Goal: Task Accomplishment & Management: Use online tool/utility

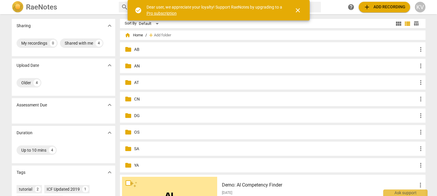
click at [130, 115] on span "folder" at bounding box center [128, 115] width 7 height 7
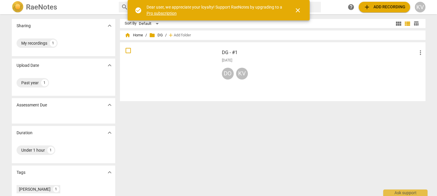
click at [377, 5] on span "add Add recording" at bounding box center [385, 7] width 42 height 7
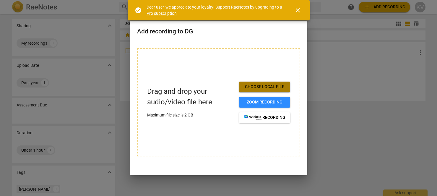
click at [264, 85] on span "Choose local file" at bounding box center [265, 87] width 42 height 6
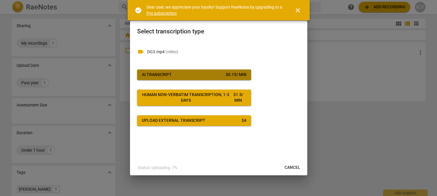
click at [189, 75] on span "AI Transcript $ 0.15 / min" at bounding box center [194, 75] width 105 height 6
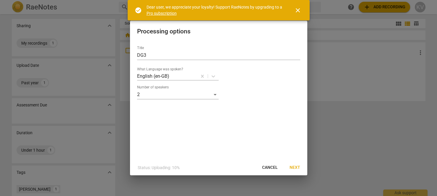
click at [291, 166] on span "Next" at bounding box center [295, 168] width 11 height 6
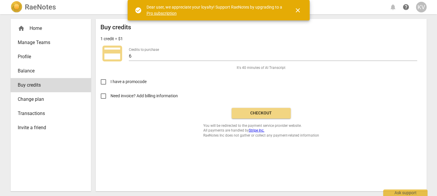
click at [303, 6] on button "close" at bounding box center [298, 10] width 14 height 14
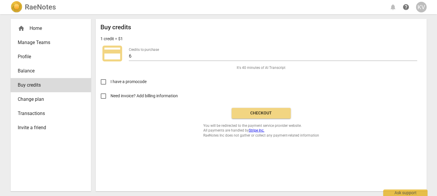
click at [257, 110] on button "Checkout" at bounding box center [261, 113] width 59 height 11
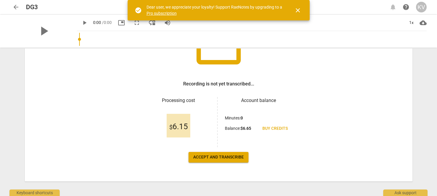
scroll to position [71, 0]
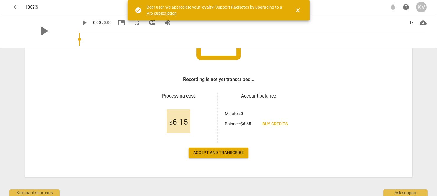
click at [214, 153] on span "Accept and transcribe" at bounding box center [218, 153] width 51 height 6
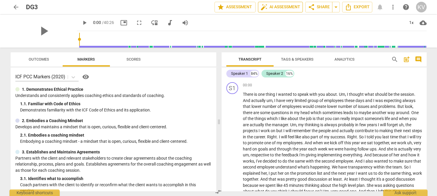
click at [297, 6] on span "auto_fix_high AI Assessment" at bounding box center [281, 7] width 40 height 7
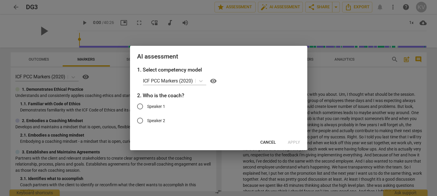
click at [269, 140] on span "Cancel" at bounding box center [268, 143] width 16 height 6
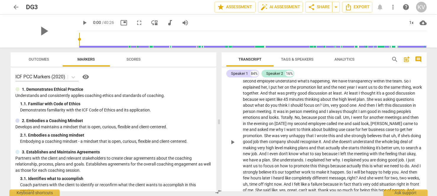
scroll to position [0, 0]
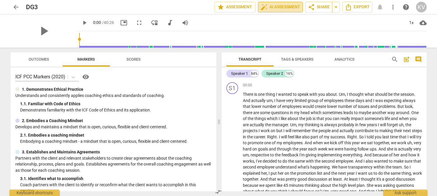
click at [279, 6] on span "auto_fix_high AI Assessment" at bounding box center [281, 7] width 40 height 7
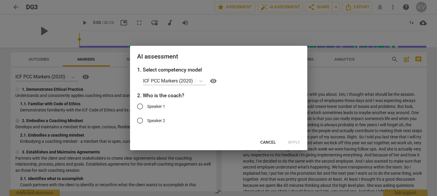
click at [150, 106] on span "Speaker 1" at bounding box center [156, 106] width 18 height 6
click at [147, 106] on input "Speaker 1" at bounding box center [140, 106] width 14 height 14
radio input "true"
click at [150, 119] on span "Speaker 2" at bounding box center [156, 121] width 18 height 6
click at [147, 119] on input "Speaker 2" at bounding box center [140, 120] width 14 height 14
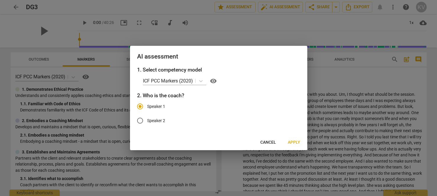
radio input "true"
radio input "false"
click at [265, 140] on span "Cancel" at bounding box center [268, 143] width 16 height 6
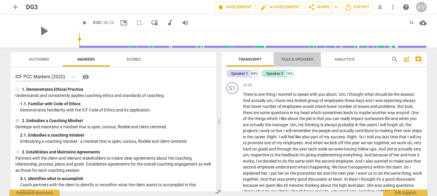
click at [299, 59] on span "Tags & Speakers" at bounding box center [297, 59] width 33 height 4
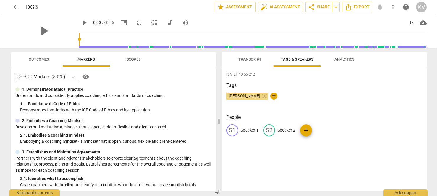
click at [248, 131] on p "Speaker 1" at bounding box center [250, 130] width 18 height 6
type input "Domi"
click at [321, 130] on p "Speaker 2" at bounding box center [325, 130] width 18 height 6
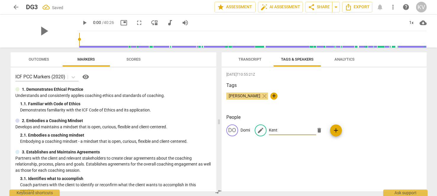
type input "Kent"
click at [349, 172] on div "[DATE]T10:55:21Z Tags [PERSON_NAME] close + People DO Domi edit Kent delete add" at bounding box center [324, 129] width 205 height 124
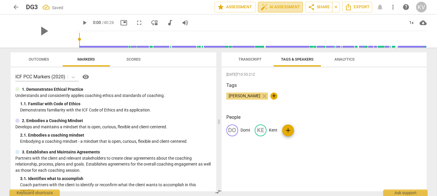
click at [287, 12] on button "auto_fix_high AI Assessment" at bounding box center [280, 7] width 45 height 11
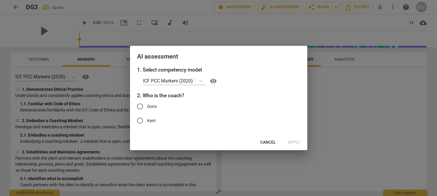
click at [152, 116] on label "Kent" at bounding box center [214, 120] width 163 height 14
click at [147, 116] on input "Kent" at bounding box center [140, 120] width 14 height 14
radio input "true"
click at [296, 143] on span "Apply" at bounding box center [294, 143] width 12 height 6
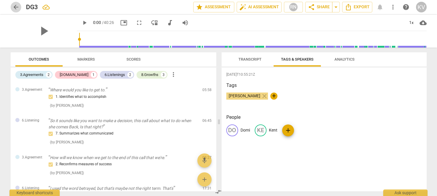
click at [20, 8] on span "arrow_back" at bounding box center [16, 7] width 11 height 7
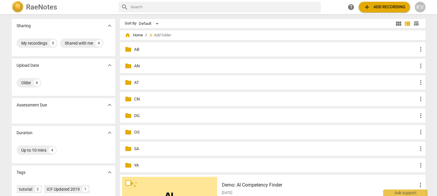
click at [134, 110] on div "folder DG more_vert" at bounding box center [273, 115] width 306 height 14
click at [134, 113] on p "DG" at bounding box center [275, 116] width 283 height 6
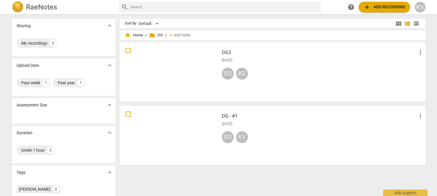
click at [183, 56] on div at bounding box center [169, 71] width 95 height 55
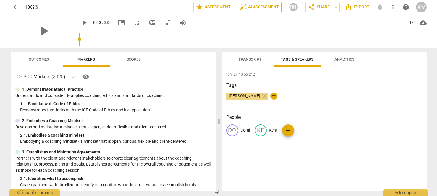
click at [250, 4] on span "auto_fix_high AI Assessment" at bounding box center [259, 7] width 40 height 7
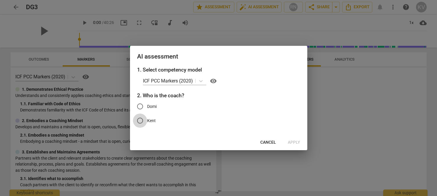
click at [146, 121] on input "Kent" at bounding box center [140, 120] width 14 height 14
radio input "true"
click at [294, 142] on span "Apply" at bounding box center [294, 143] width 12 height 6
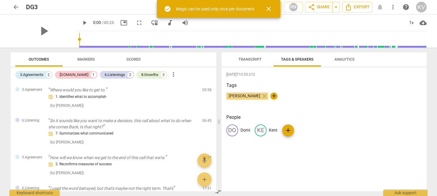
click at [341, 96] on div "[PERSON_NAME] close +" at bounding box center [324, 99] width 196 height 12
click at [82, 58] on span "Markers" at bounding box center [85, 59] width 17 height 4
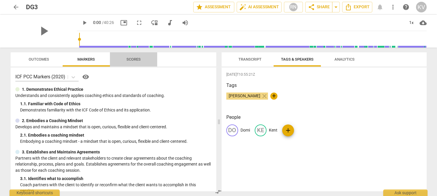
click at [131, 61] on span "Scores" at bounding box center [134, 59] width 14 height 4
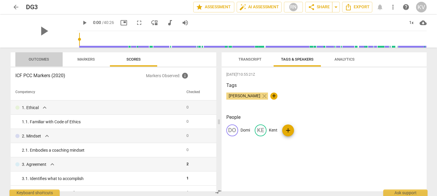
click at [45, 60] on span "Outcomes" at bounding box center [39, 59] width 20 height 4
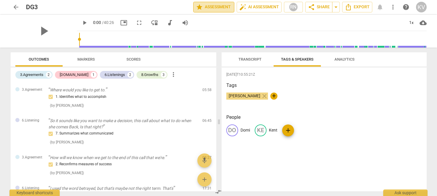
click at [208, 7] on span "star Assessment" at bounding box center [214, 7] width 36 height 7
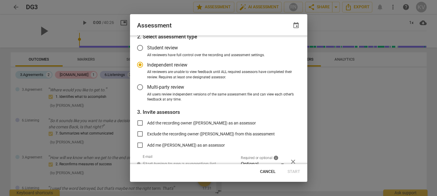
scroll to position [34, 0]
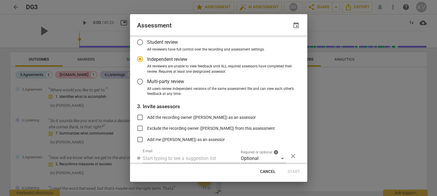
radio input "false"
click at [207, 137] on span "Add me ([PERSON_NAME]) as an assessor" at bounding box center [186, 139] width 78 height 6
click at [147, 137] on input "Add me ([PERSON_NAME]) as an assessor" at bounding box center [140, 139] width 14 height 14
checkbox input "true"
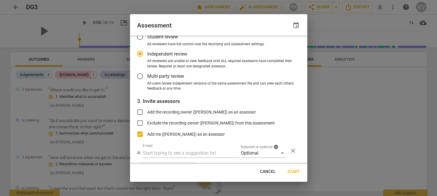
scroll to position [55, 0]
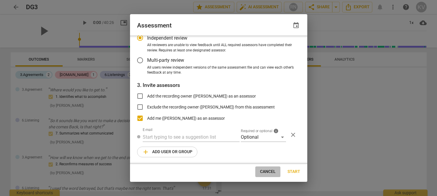
click at [268, 169] on span "Cancel" at bounding box center [268, 172] width 16 height 6
radio input "false"
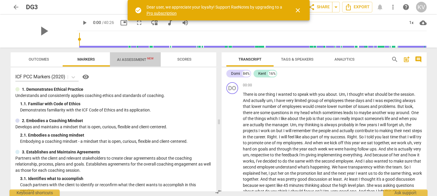
click at [138, 62] on span "AI Assessment New" at bounding box center [135, 59] width 51 height 9
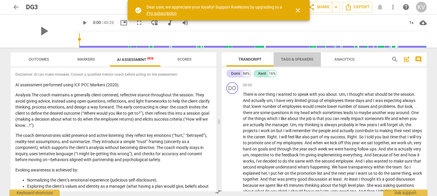
click at [303, 59] on span "Tags & Speakers" at bounding box center [297, 59] width 33 height 4
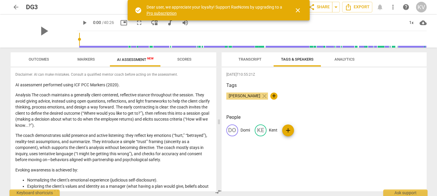
click at [345, 56] on span "Analytics" at bounding box center [344, 60] width 34 height 8
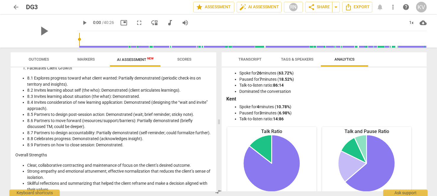
scroll to position [642, 0]
